Goal: Information Seeking & Learning: Learn about a topic

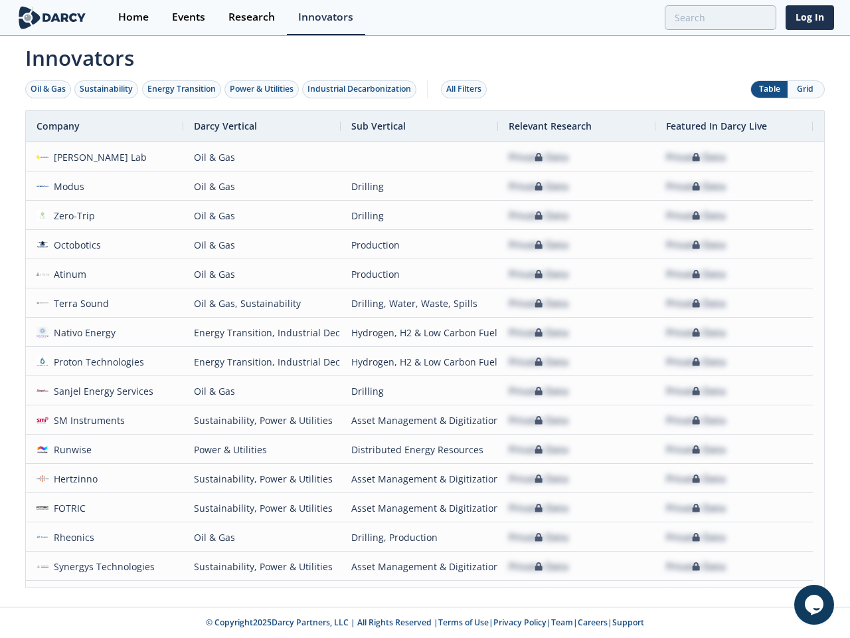
click at [48, 89] on div "Oil & Gas" at bounding box center [48, 89] width 35 height 12
click at [107, 89] on div "Sustainability" at bounding box center [106, 89] width 53 height 12
click at [182, 89] on div "Energy Transition" at bounding box center [181, 89] width 68 height 12
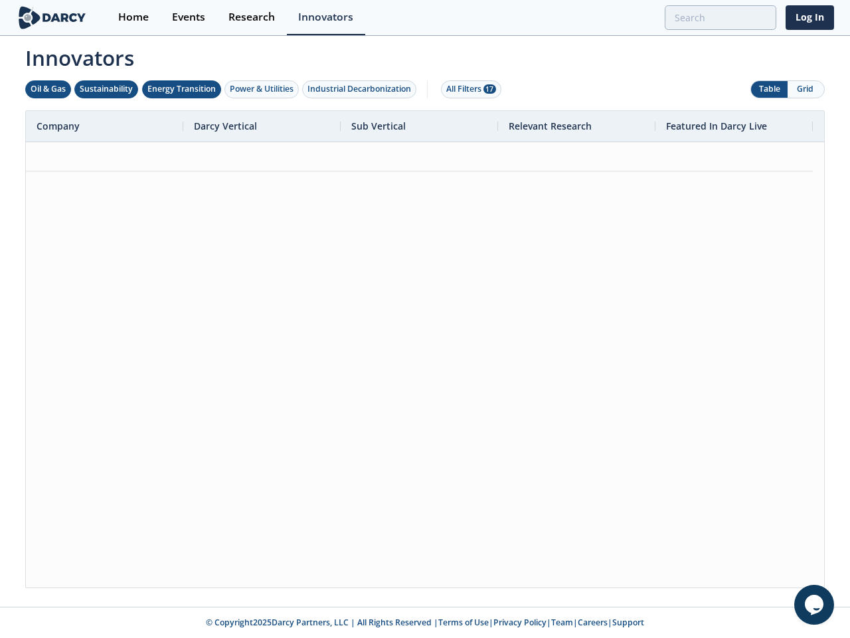
click at [263, 89] on div "Power & Utilities" at bounding box center [262, 89] width 64 height 12
click at [362, 89] on div "Industrial Decarbonization" at bounding box center [360, 89] width 104 height 12
click at [468, 89] on div "All Filters 28" at bounding box center [471, 89] width 50 height 12
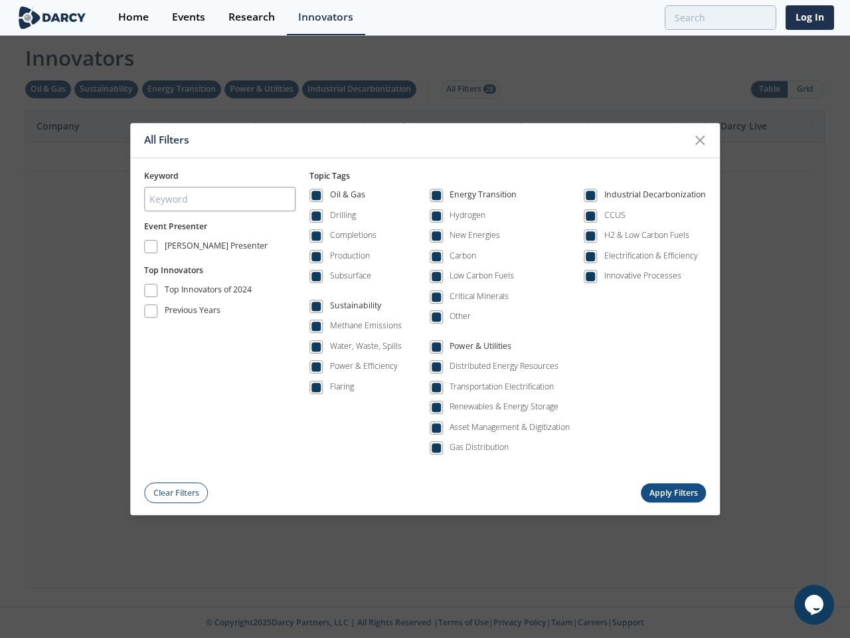
click at [769, 89] on div "All Filters Keyword Event Presenter [PERSON_NAME] Presenter Top Innovators Top …" at bounding box center [425, 319] width 850 height 638
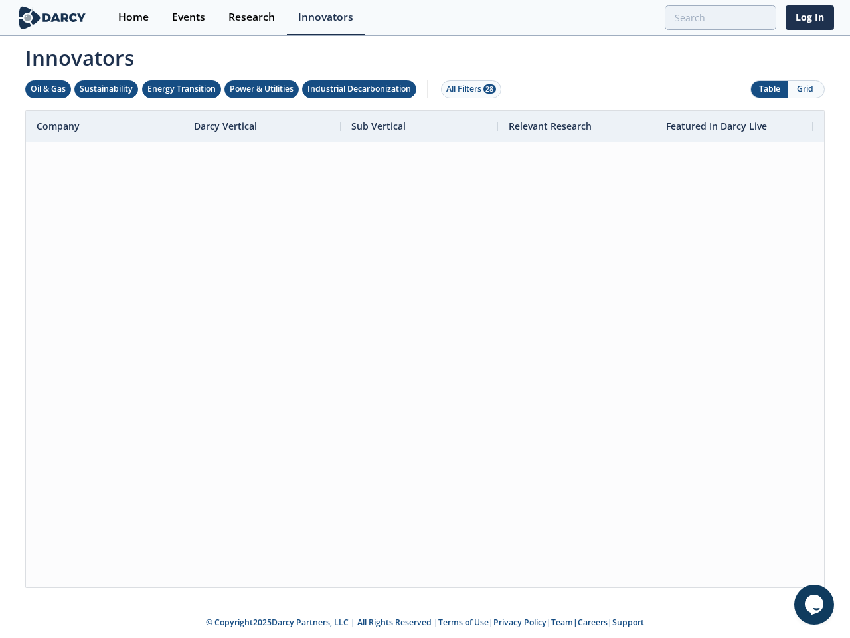
click at [806, 89] on button "Grid" at bounding box center [806, 89] width 37 height 17
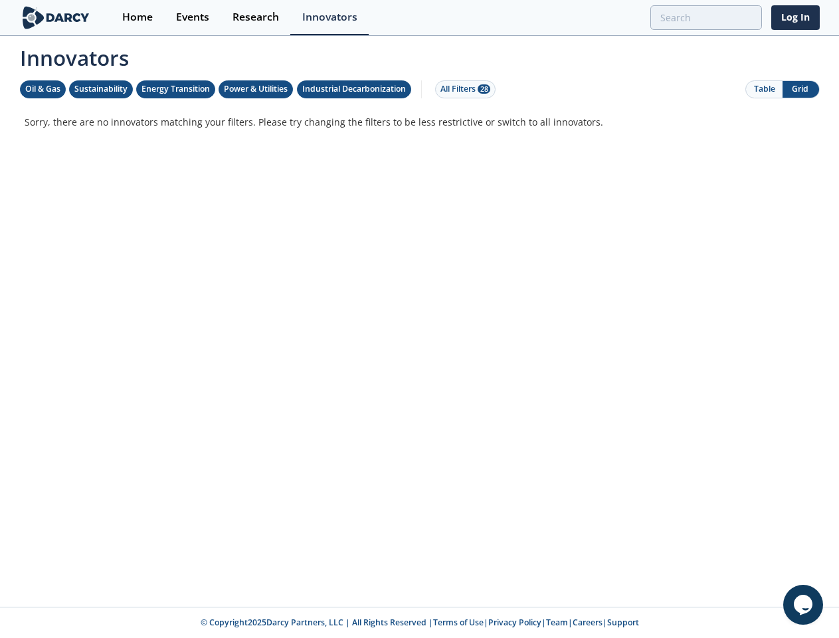
click at [425, 349] on div "Innovators Oil & Gas Sustainability Energy Transition Power & Utilities Industr…" at bounding box center [420, 312] width 818 height 551
click at [104, 126] on p "Sorry, there are no innovators matching your filters. Please try changing the f…" at bounding box center [420, 122] width 791 height 14
